Goal: Task Accomplishment & Management: Manage account settings

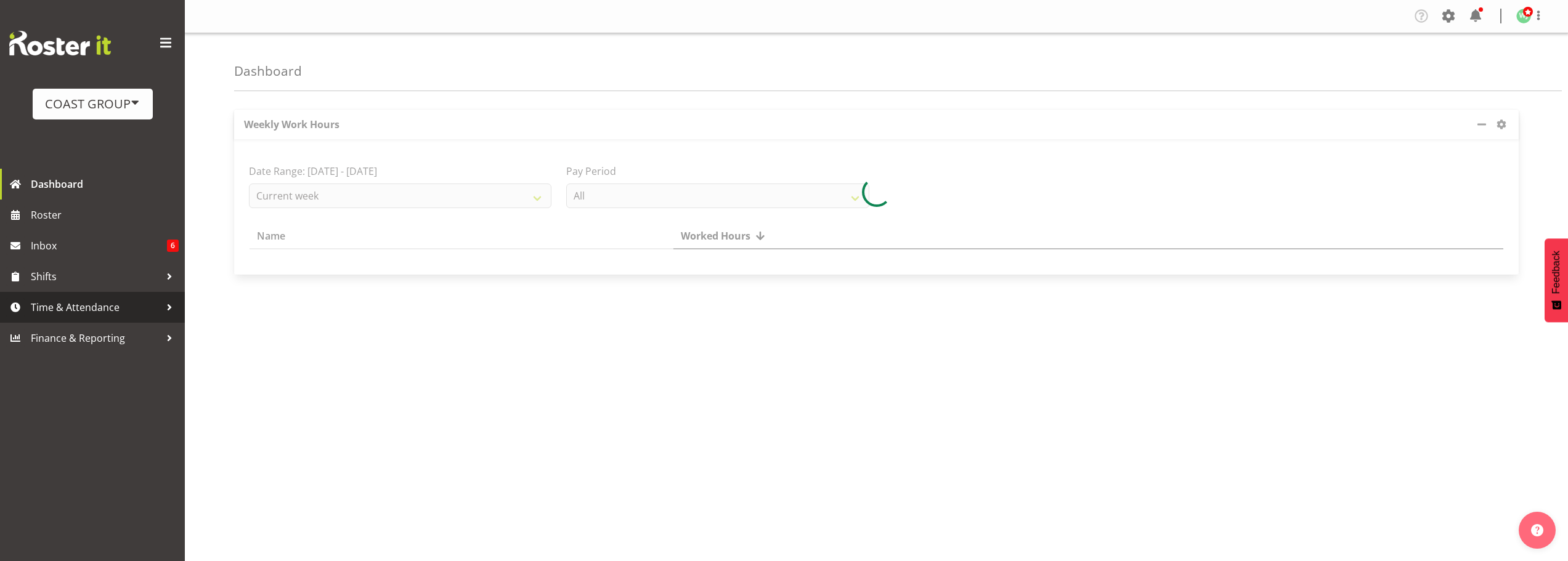
click at [106, 303] on span "Time & Attendance" at bounding box center [95, 308] width 129 height 19
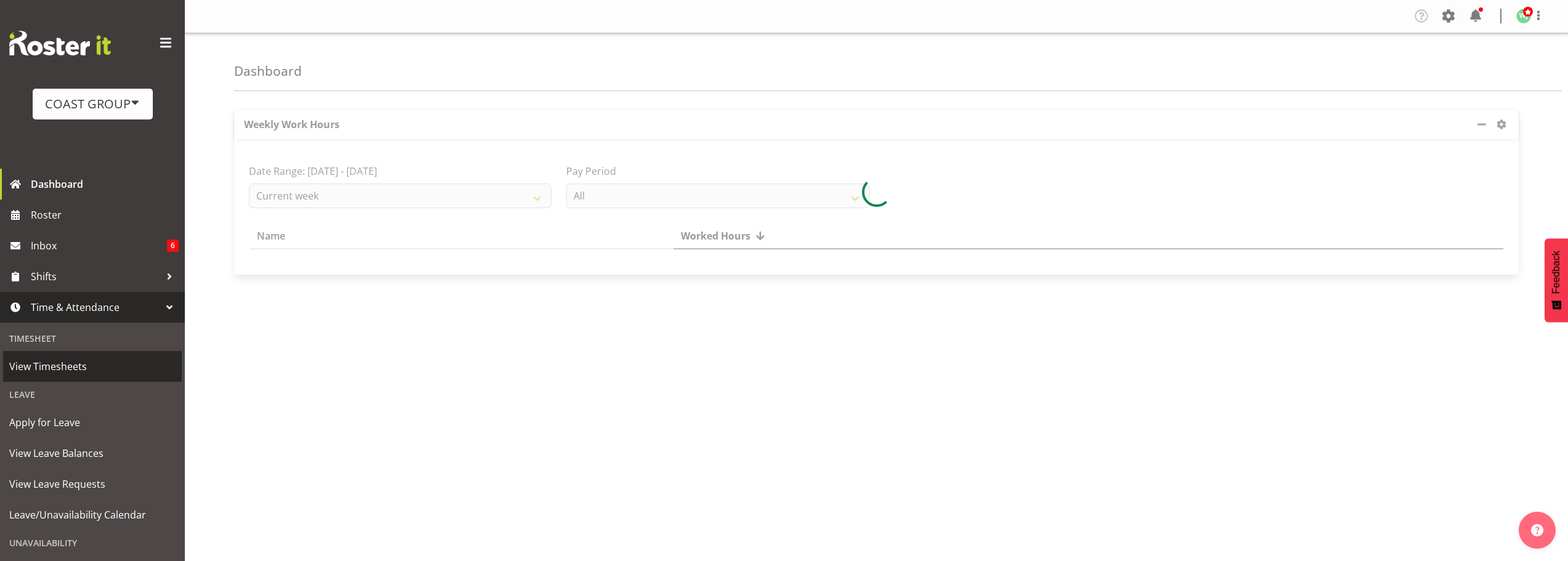
click at [72, 369] on span "View Timesheets" at bounding box center [93, 366] width 166 height 19
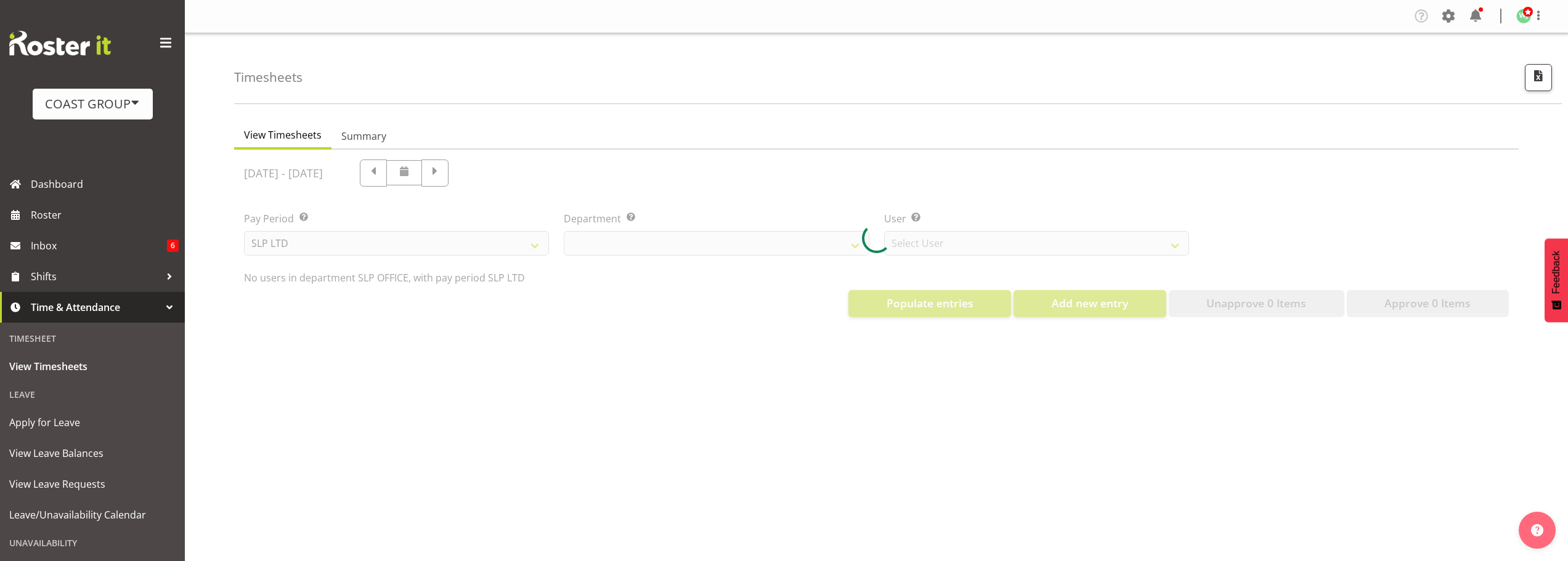
select select "25"
select select "7496"
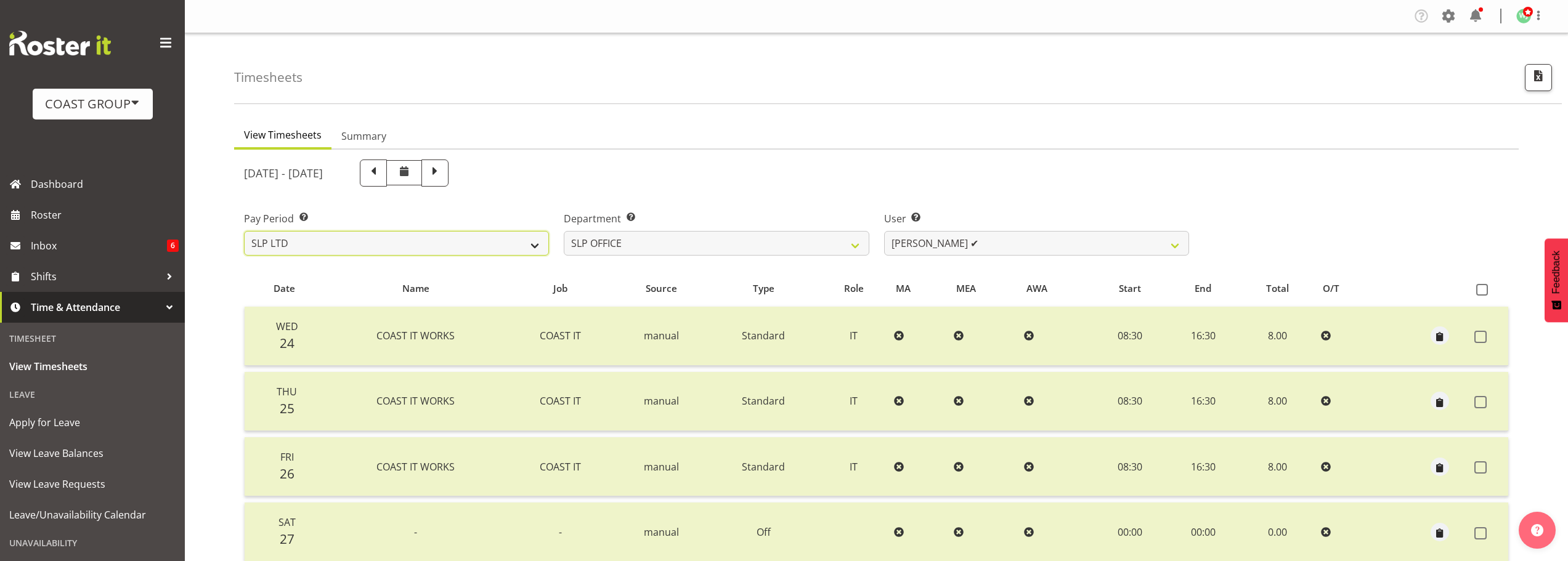
click at [467, 245] on select "SLP LTD EHS LTD DW LTD VEHICLES Carlton Events [PERSON_NAME] 120 Limited Wellin…" at bounding box center [397, 243] width 305 height 24
select select "7"
click at [244, 231] on select "SLP LTD EHS LTD DW LTD VEHICLES Carlton Events [PERSON_NAME] 120 Limited Wellin…" at bounding box center [397, 243] width 305 height 24
select select
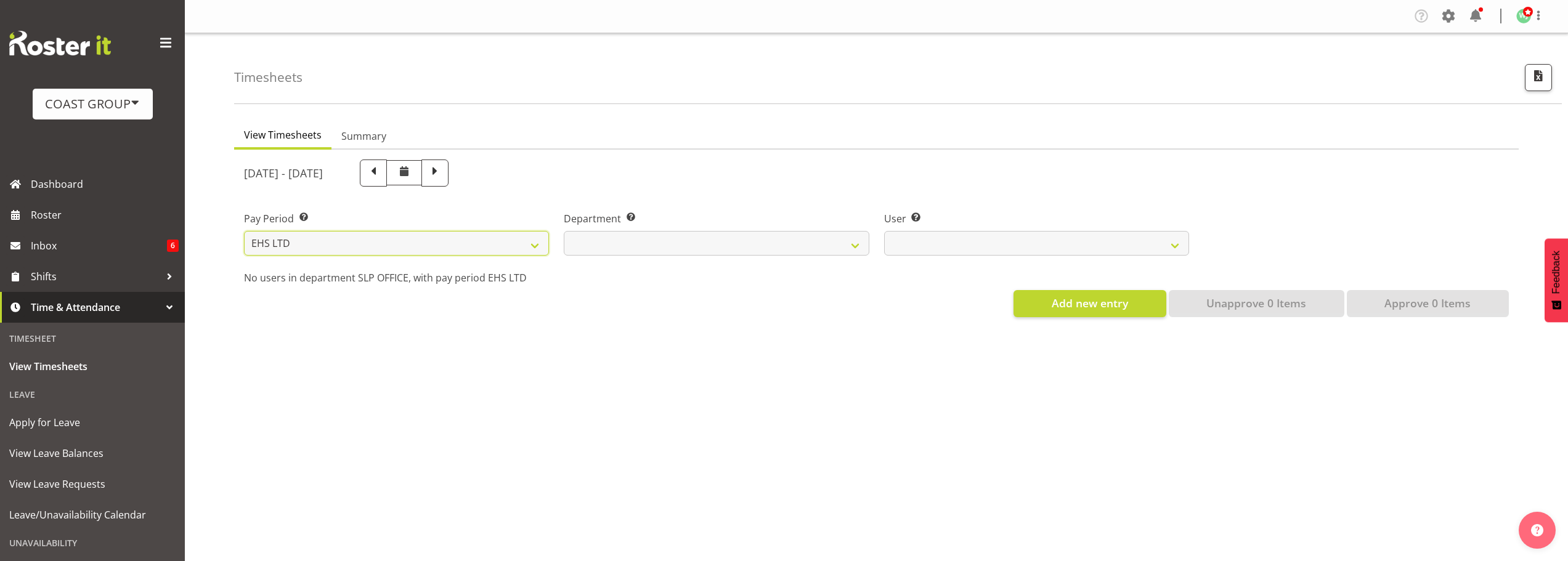
select select
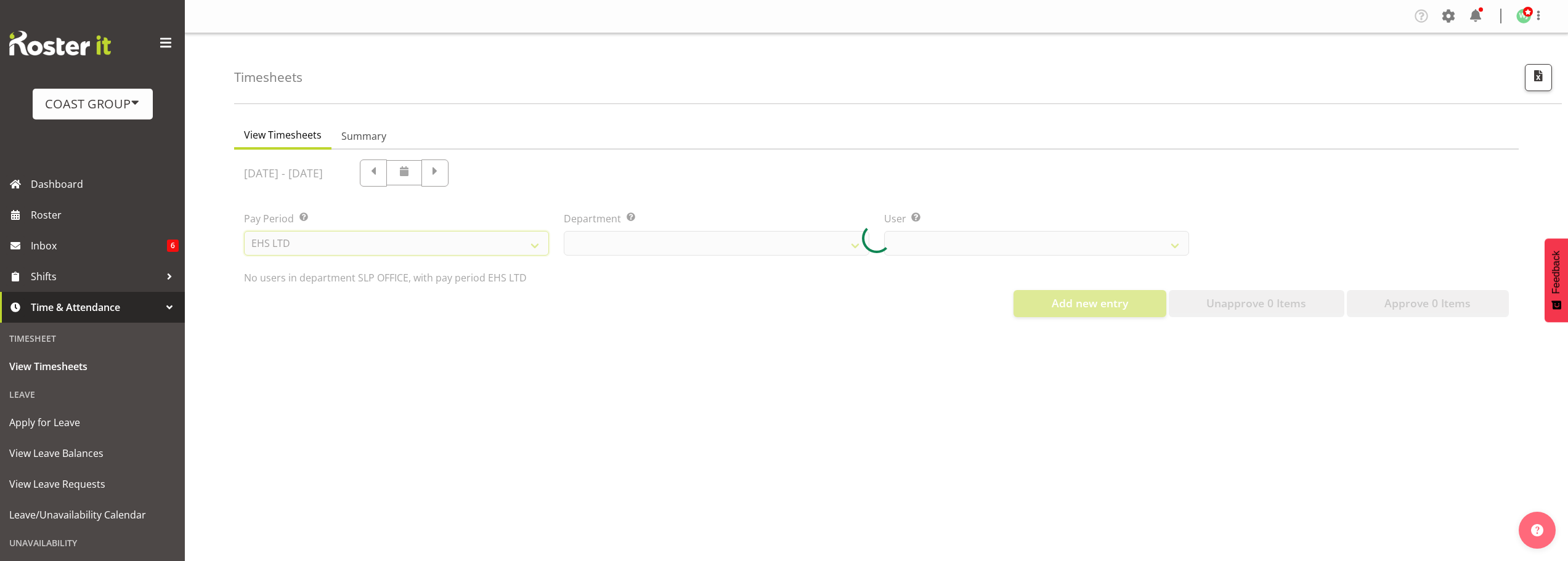
select select
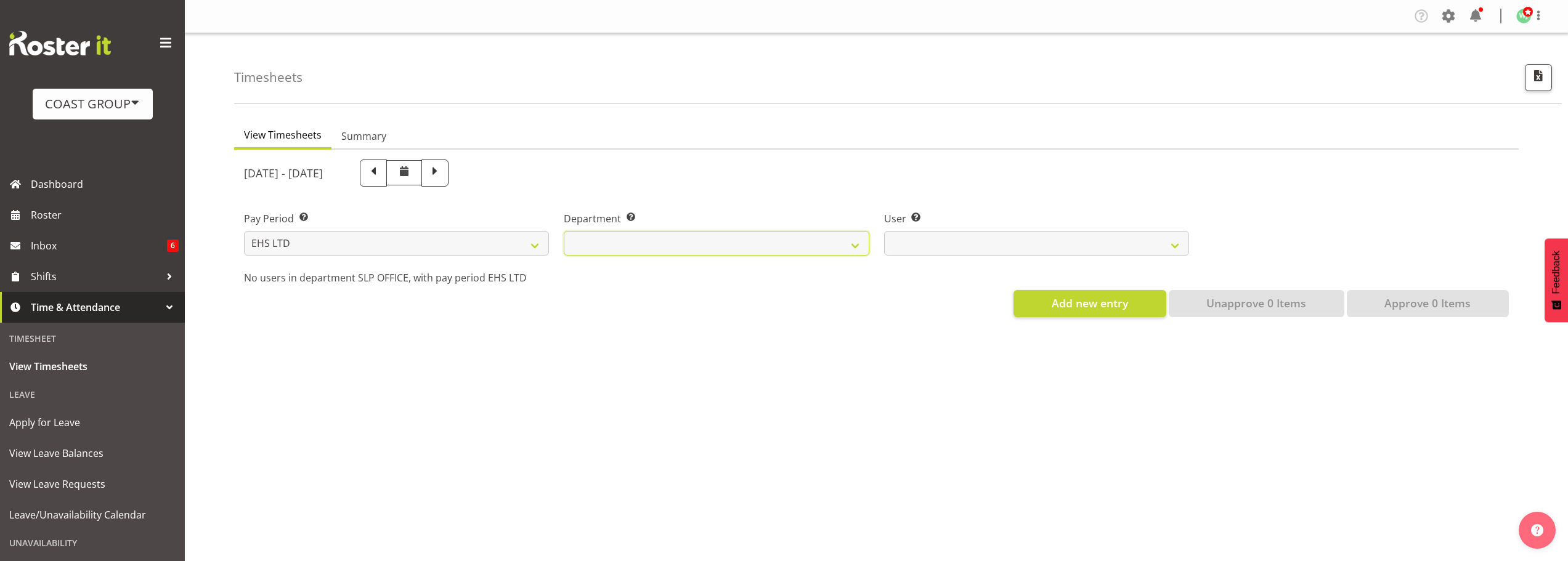
click at [800, 248] on select "EHS AKL ACCOUNTS EHS AKL CARPET EHS AKL D&B EHS AKL DESIGNER EHS AKL FURNITURE …" at bounding box center [716, 243] width 305 height 24
select select "38"
click at [564, 231] on select "EHS AKL ACCOUNTS EHS AKL CARPET EHS AKL D&B EHS AKL DESIGNER EHS AKL FURNITURE …" at bounding box center [716, 243] width 305 height 24
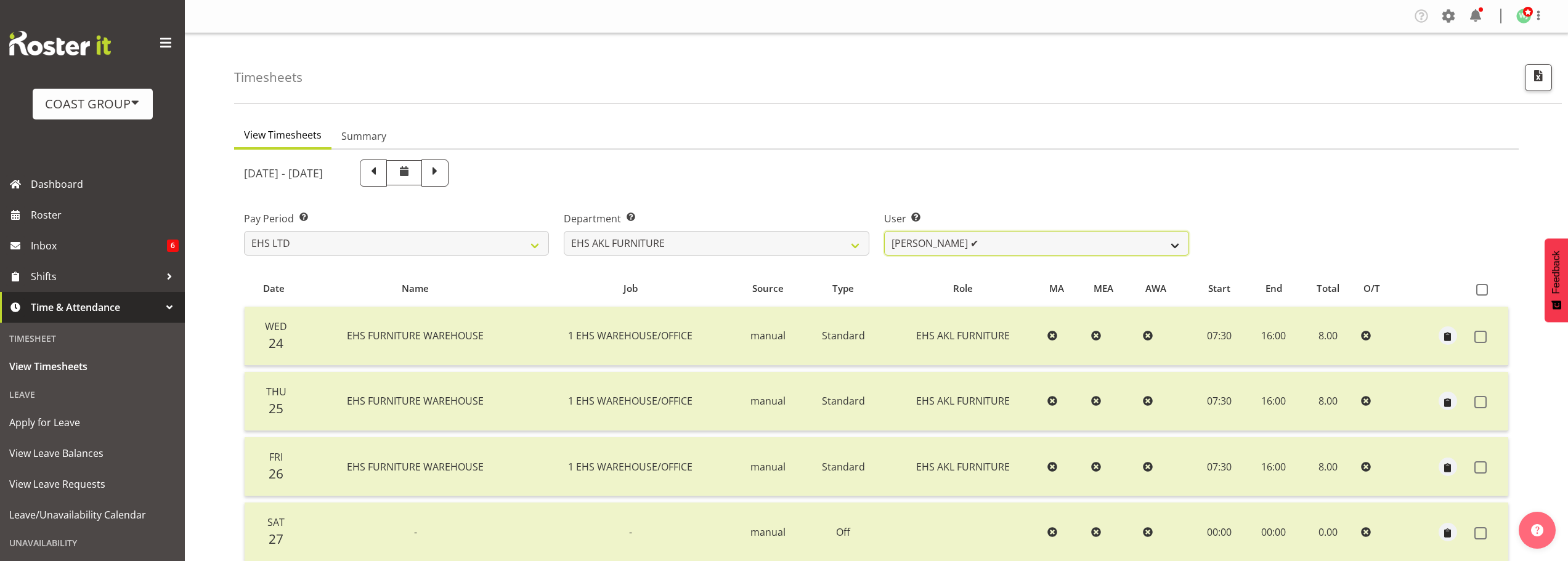
click at [979, 248] on select "[PERSON_NAME] ✔ [PERSON_NAME] ✔ [PERSON_NAME] ✔ [PERSON_NAME] ✔ [PERSON_NAME] ✔…" at bounding box center [1036, 243] width 305 height 24
select select "1114"
click at [884, 231] on select "[PERSON_NAME] ✔ [PERSON_NAME] ✔ [PERSON_NAME] ✔ [PERSON_NAME] ✔ [PERSON_NAME] ✔…" at bounding box center [1036, 243] width 305 height 24
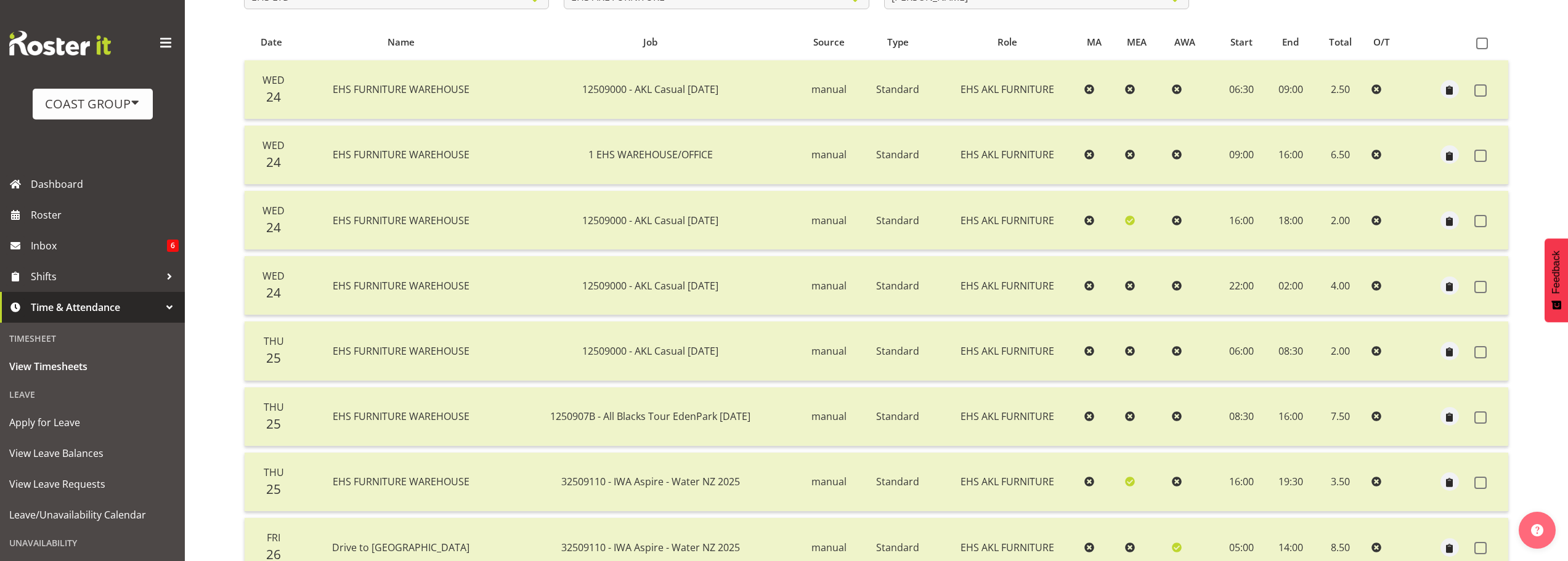
scroll to position [493, 0]
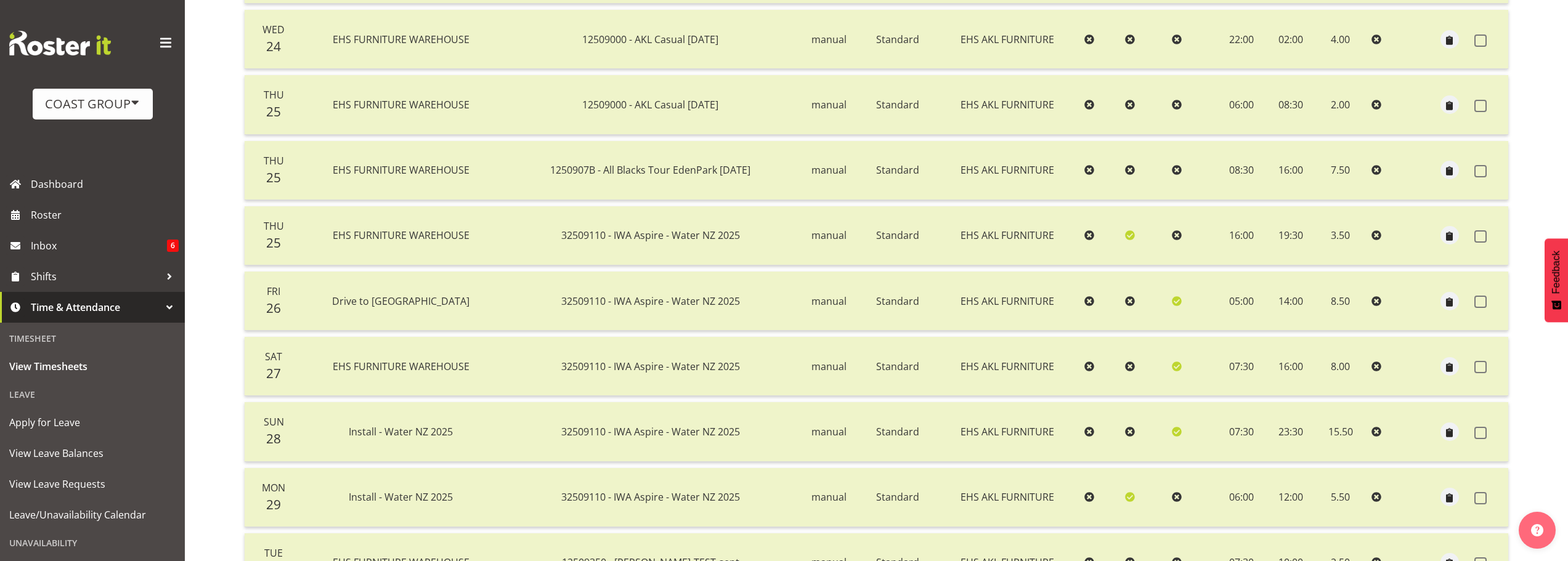
drag, startPoint x: 346, startPoint y: 370, endPoint x: 779, endPoint y: 380, distance: 433.1
click at [779, 380] on tr "Sat 27 EHS FURNITURE WAREHOUSE 32509110 - IWA Aspire - Water NZ 2025 manual Sta…" at bounding box center [876, 366] width 1263 height 59
click at [584, 364] on span "32509110 - IWA Aspire - Water NZ 2025" at bounding box center [650, 366] width 179 height 14
